Goal: Task Accomplishment & Management: Complete application form

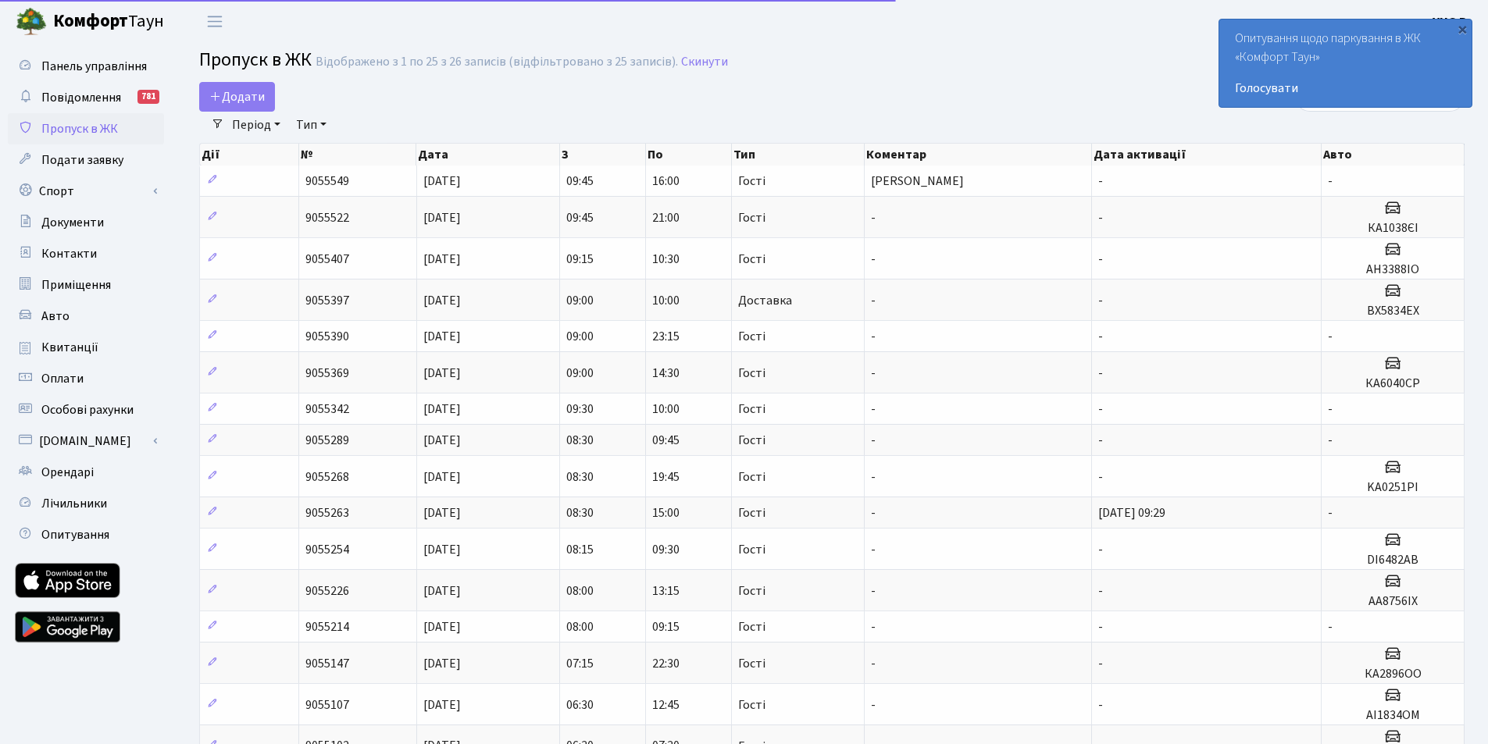
select select "25"
click at [240, 84] on link "Додати" at bounding box center [237, 97] width 76 height 30
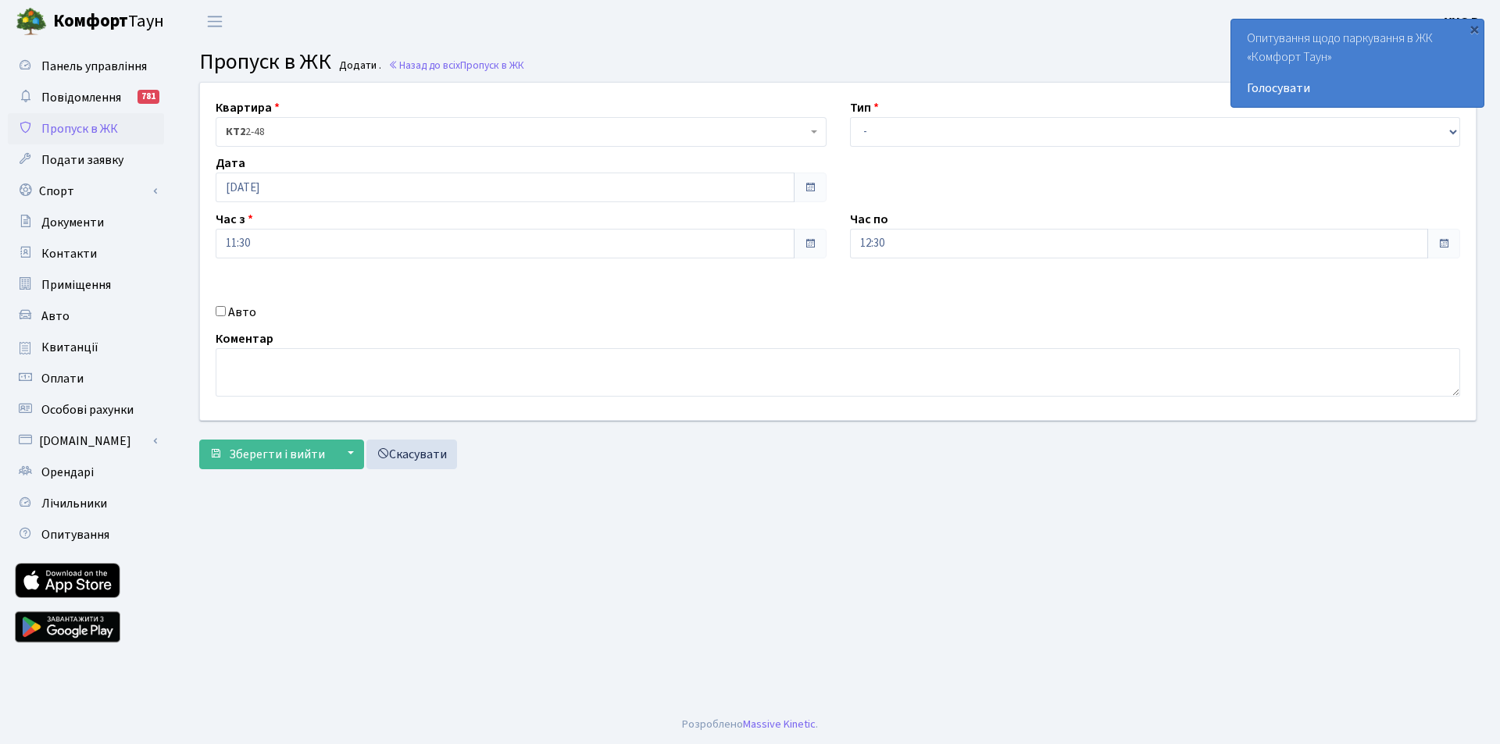
drag, startPoint x: 908, startPoint y: 135, endPoint x: 883, endPoint y: 227, distance: 94.7
click at [883, 227] on label "Час по" at bounding box center [869, 219] width 38 height 19
click at [908, 144] on select "- Доставка Таксі Гості Сервіс" at bounding box center [1155, 132] width 611 height 30
select select "3"
click at [850, 117] on select "- Доставка Таксі Гості Сервіс" at bounding box center [1155, 132] width 611 height 30
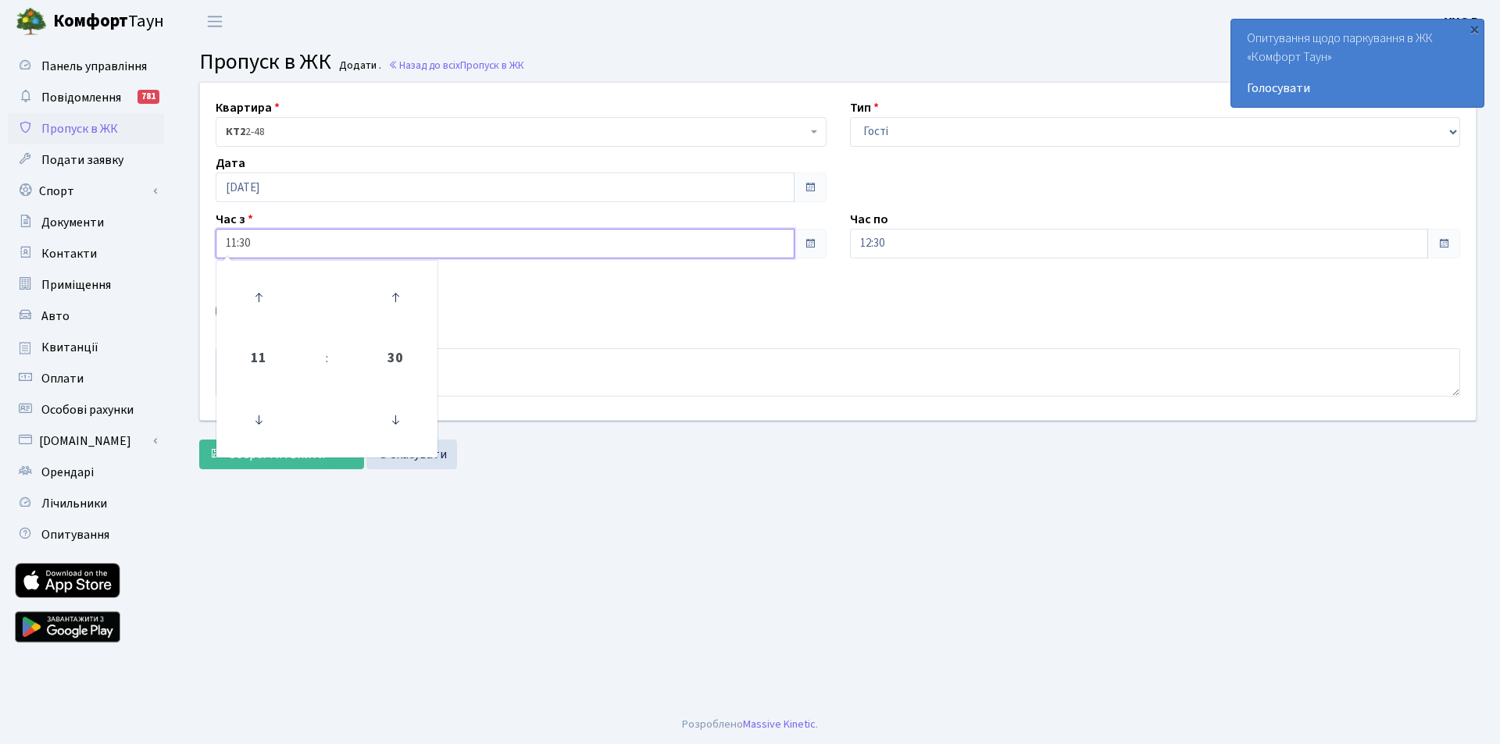
click at [355, 244] on input "11:30" at bounding box center [505, 244] width 579 height 30
click at [259, 302] on icon at bounding box center [258, 298] width 42 height 42
click at [266, 298] on icon at bounding box center [258, 298] width 42 height 42
click at [394, 426] on icon at bounding box center [395, 420] width 42 height 42
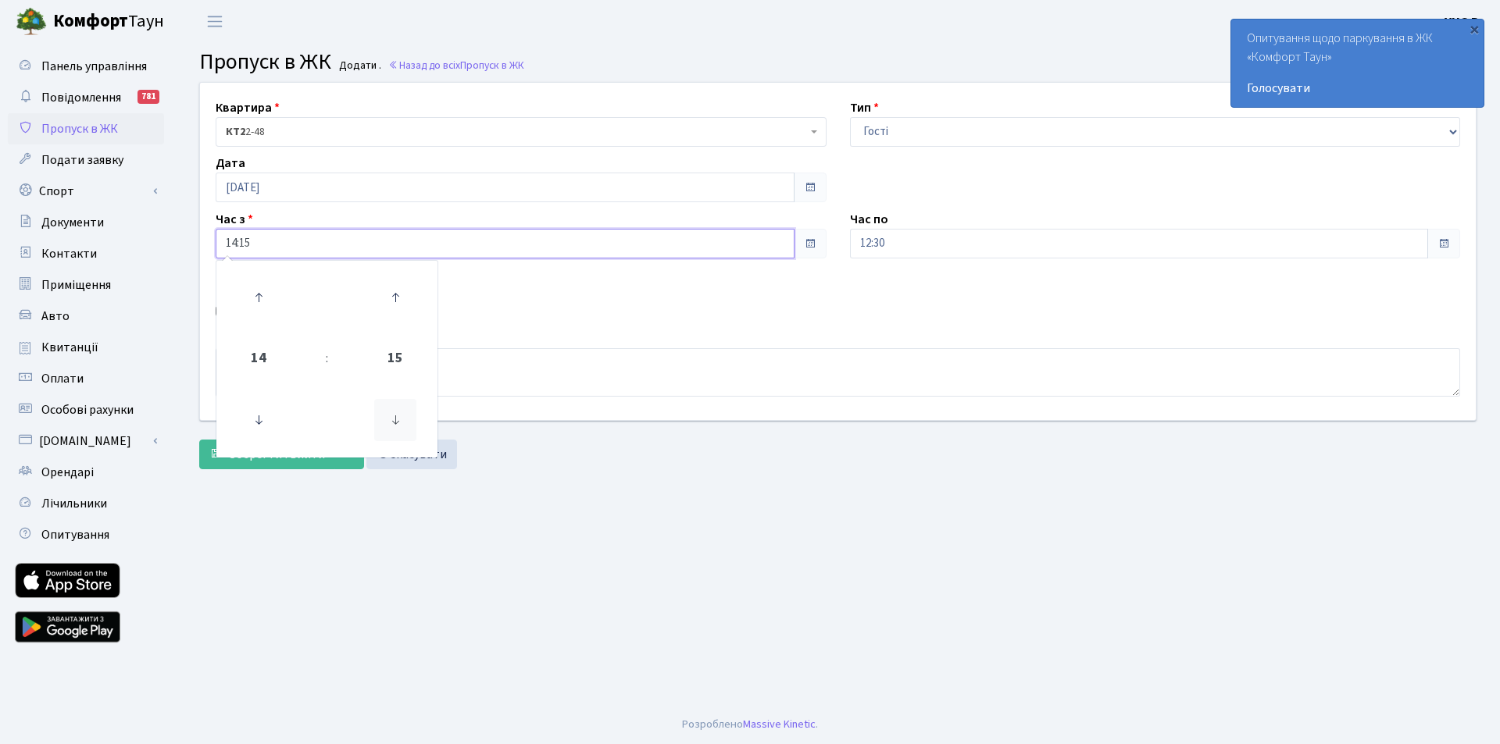
click at [394, 426] on icon at bounding box center [395, 420] width 42 height 42
type input "14:00"
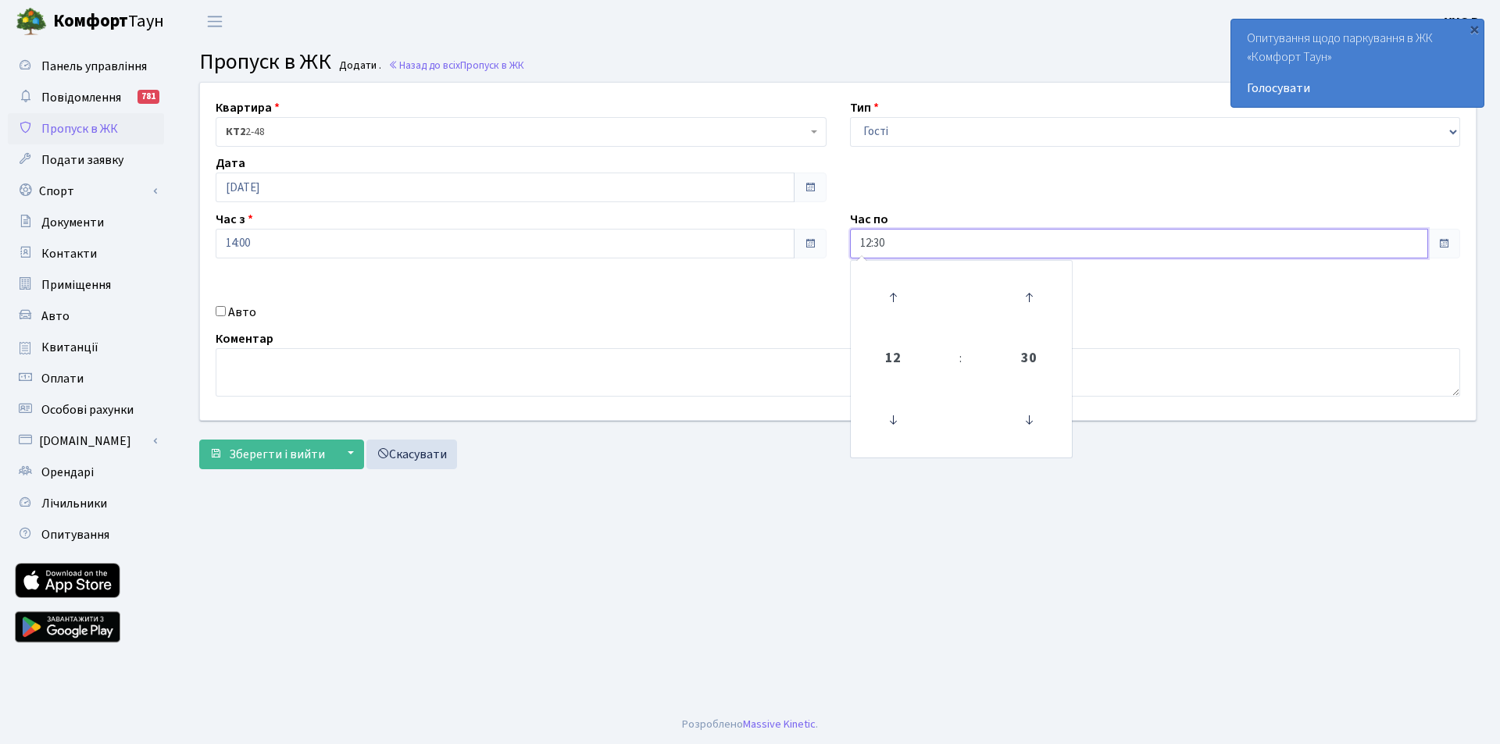
click at [889, 248] on input "12:30" at bounding box center [1139, 244] width 579 height 30
click at [889, 294] on icon at bounding box center [893, 298] width 42 height 42
click at [886, 297] on icon at bounding box center [893, 298] width 42 height 42
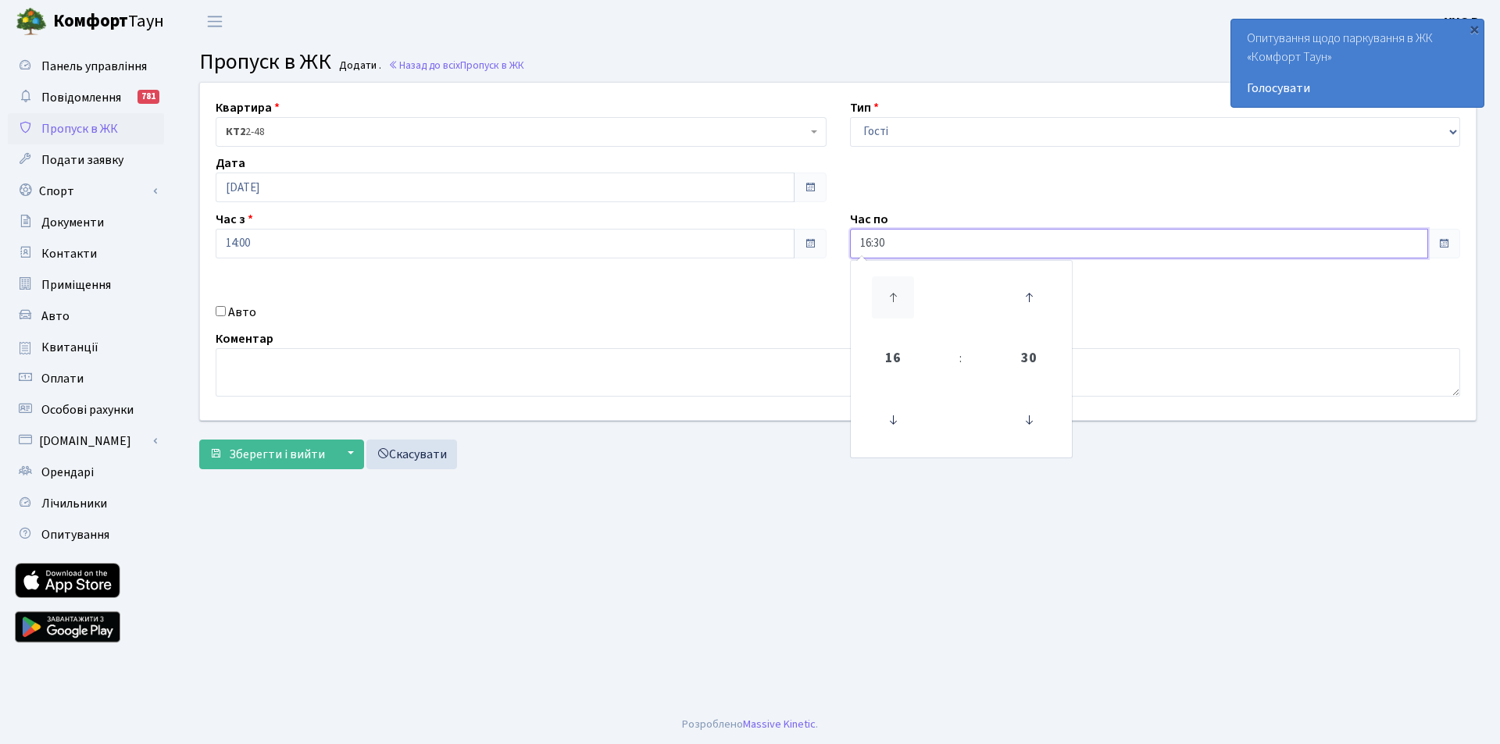
click at [886, 297] on icon at bounding box center [893, 298] width 42 height 42
drag, startPoint x: 1039, startPoint y: 420, endPoint x: 1020, endPoint y: 418, distance: 18.9
click at [1020, 418] on icon at bounding box center [1029, 420] width 42 height 42
click at [1022, 417] on icon at bounding box center [1029, 420] width 42 height 42
click at [898, 293] on icon at bounding box center [893, 298] width 42 height 42
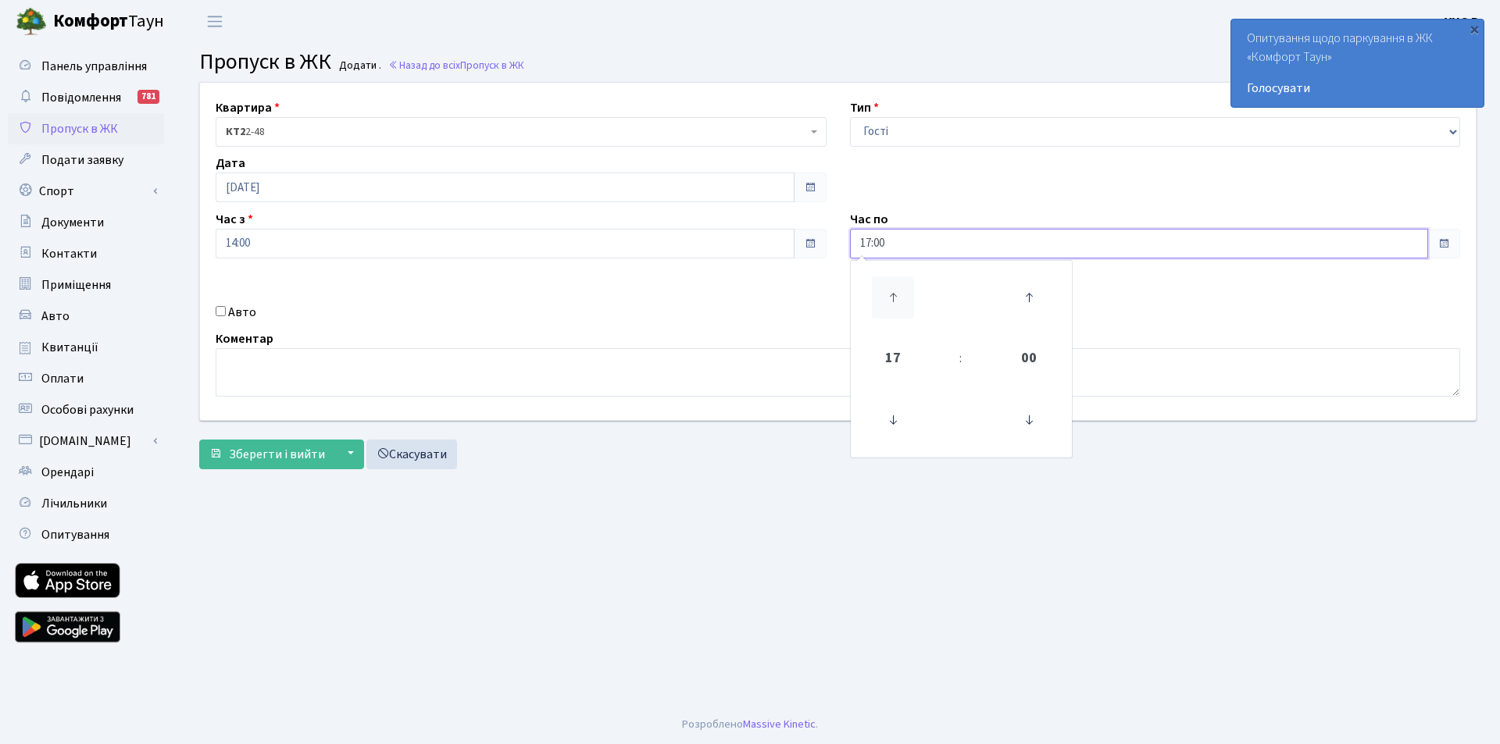
type input "18:00"
click at [244, 309] on label "Авто" at bounding box center [242, 312] width 28 height 19
click at [226, 309] on input "Авто" at bounding box center [221, 311] width 10 height 10
checkbox input "true"
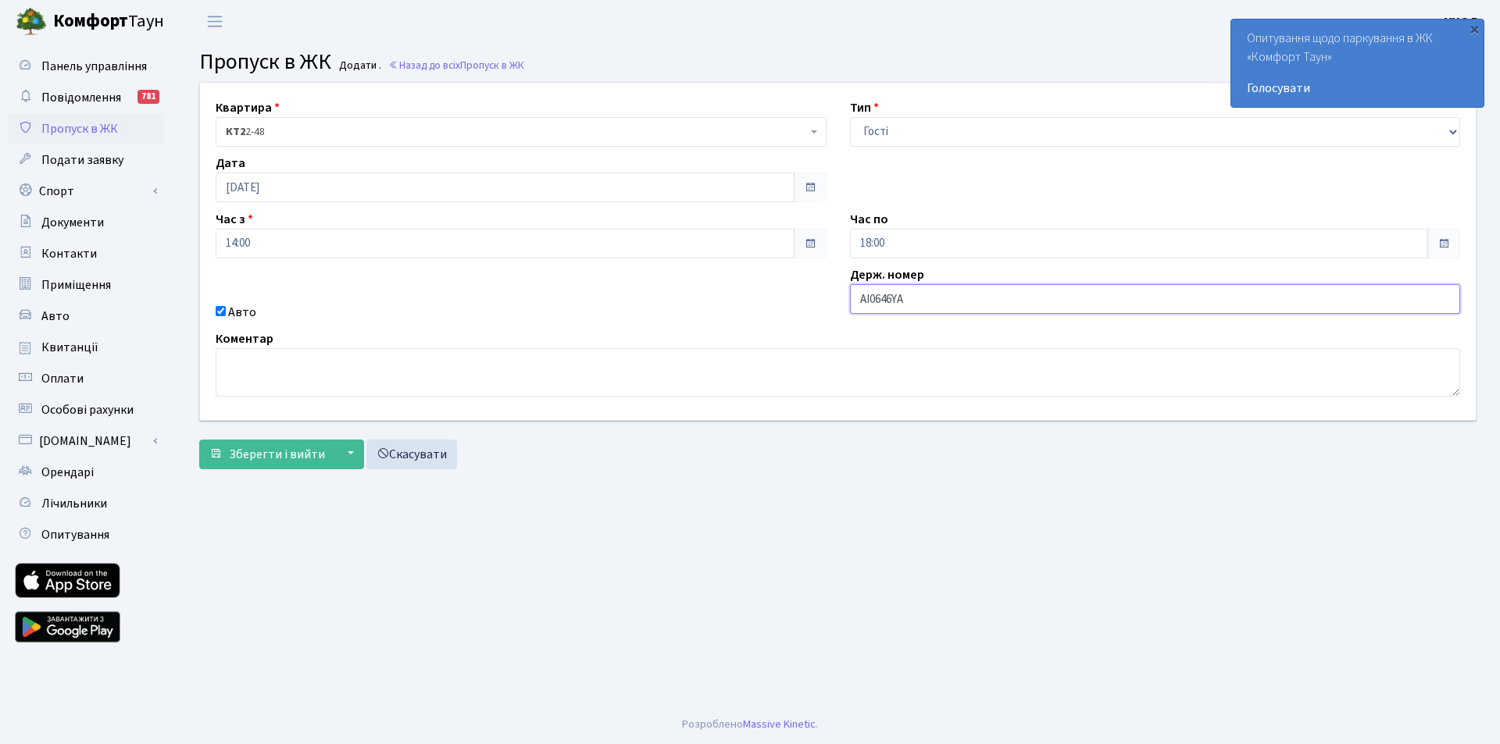
drag, startPoint x: 908, startPoint y: 296, endPoint x: 861, endPoint y: 295, distance: 46.9
click at [861, 295] on input "AI0646YA" at bounding box center [1155, 299] width 611 height 30
type input "AI0646YA"
click at [385, 367] on textarea at bounding box center [838, 372] width 1244 height 48
paste textarea "AI0646YA"
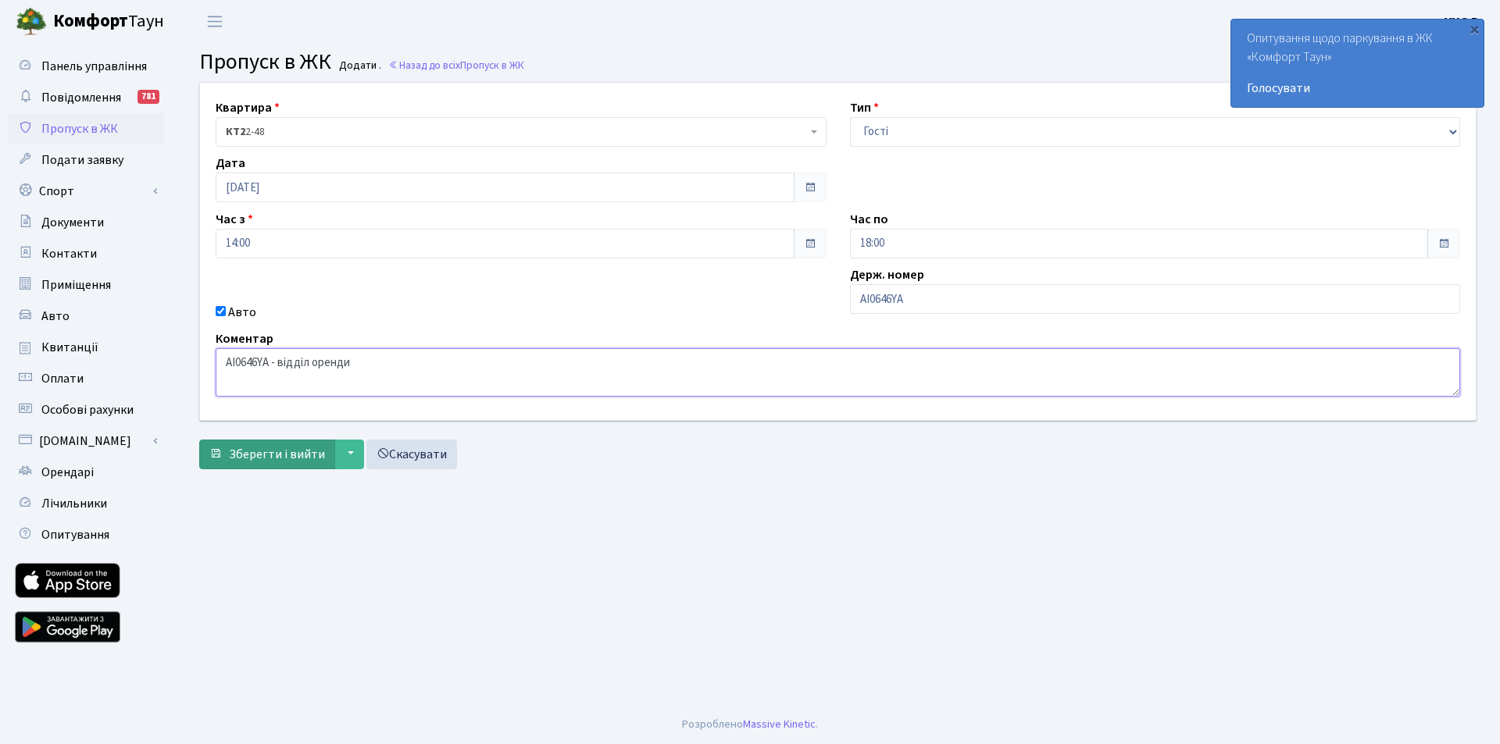
type textarea "AI0646YA - відділ оренди"
drag, startPoint x: 314, startPoint y: 453, endPoint x: 297, endPoint y: 456, distance: 17.5
click at [297, 456] on span "Зберегти і вийти" at bounding box center [277, 454] width 96 height 17
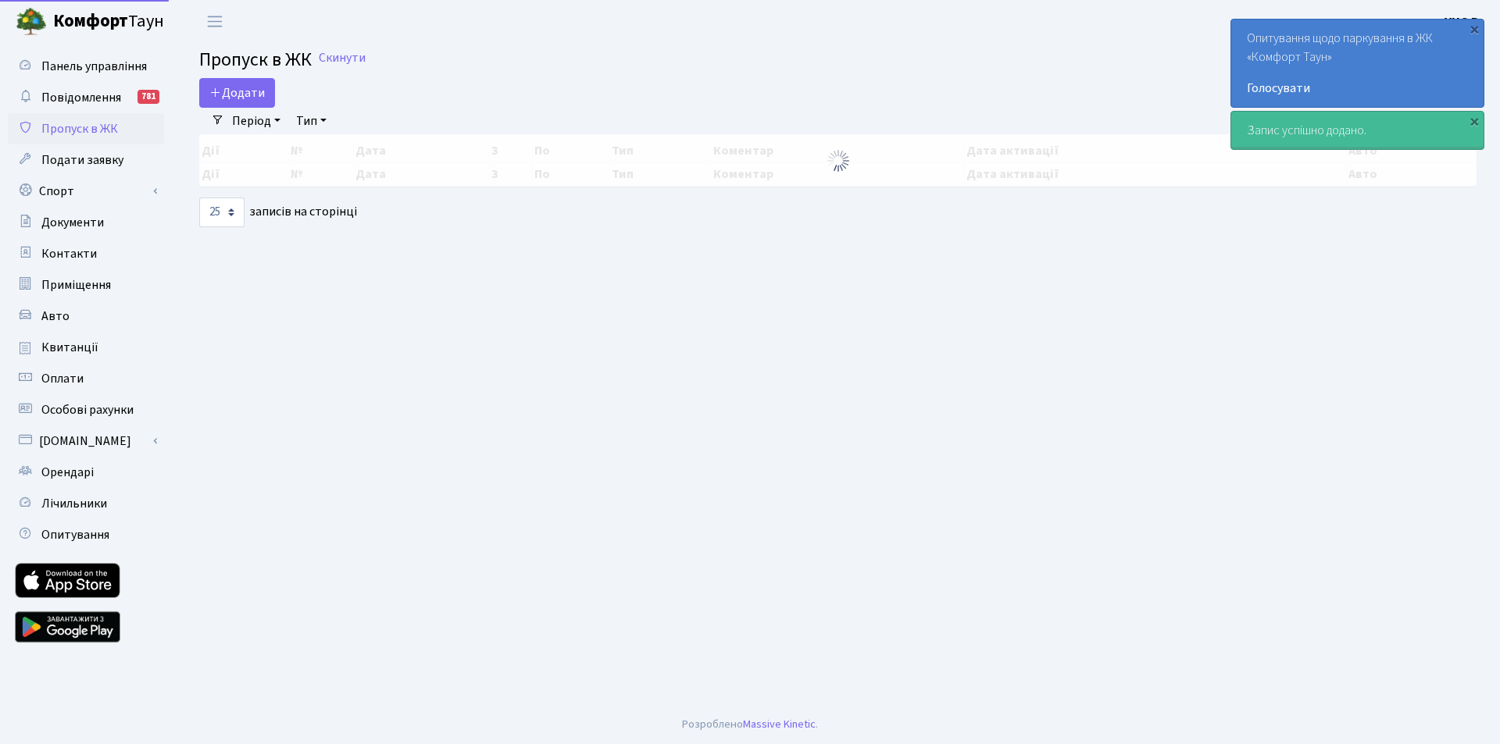
select select "25"
